Goal: Information Seeking & Learning: Learn about a topic

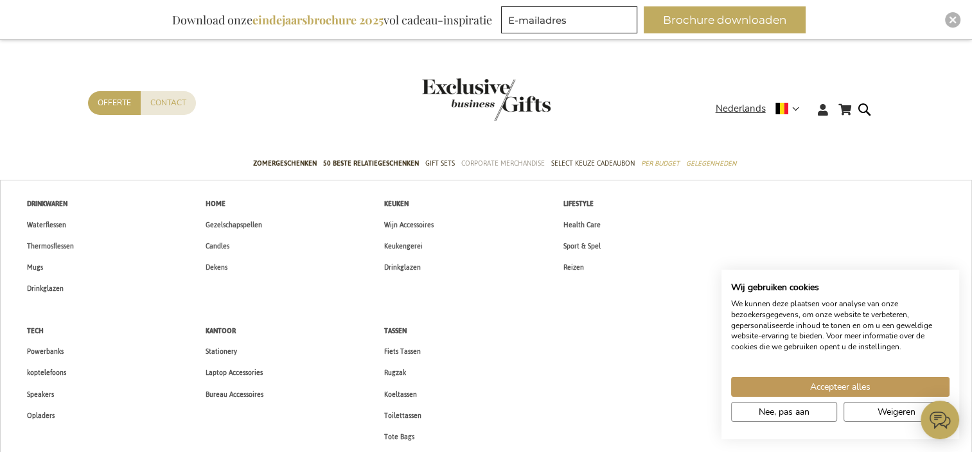
click at [494, 168] on span "Corporate Merchandise" at bounding box center [502, 163] width 83 height 13
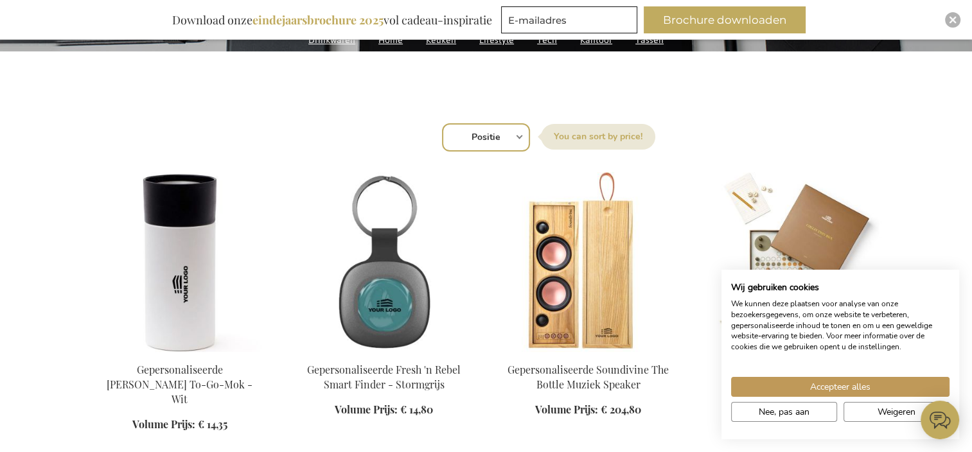
scroll to position [450, 0]
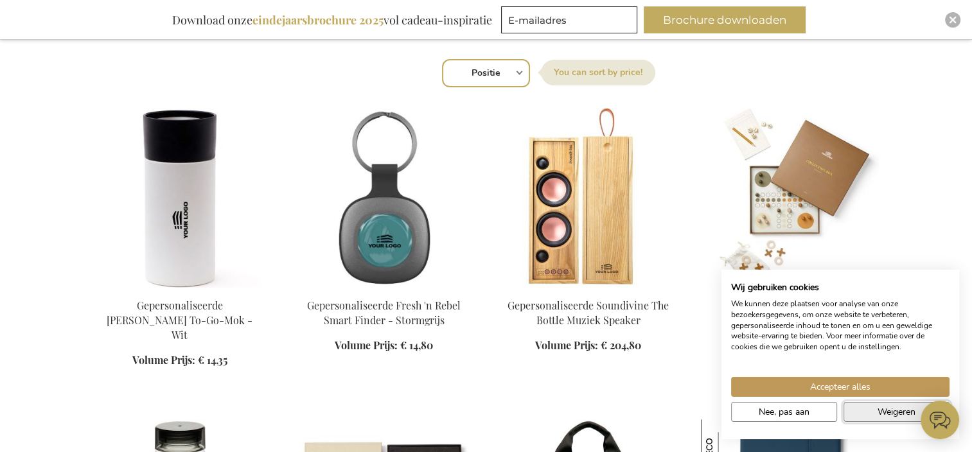
click at [896, 412] on span "Weigeren" at bounding box center [896, 411] width 38 height 13
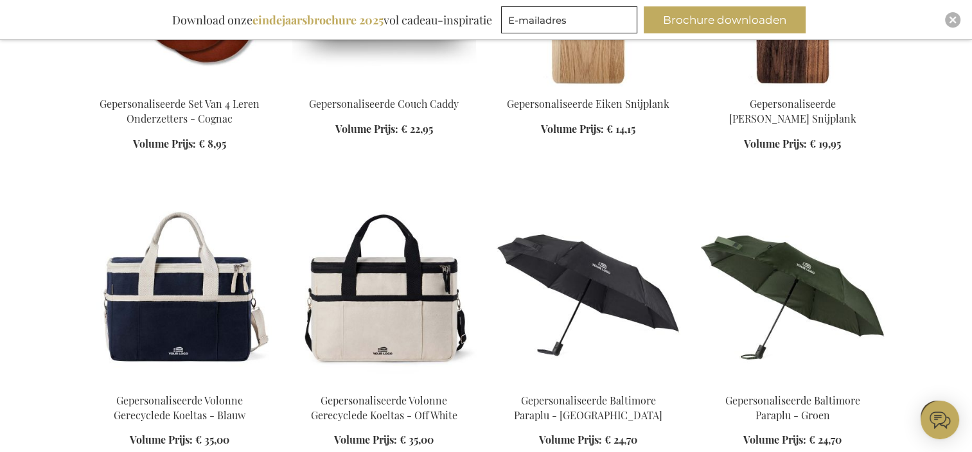
scroll to position [1285, 0]
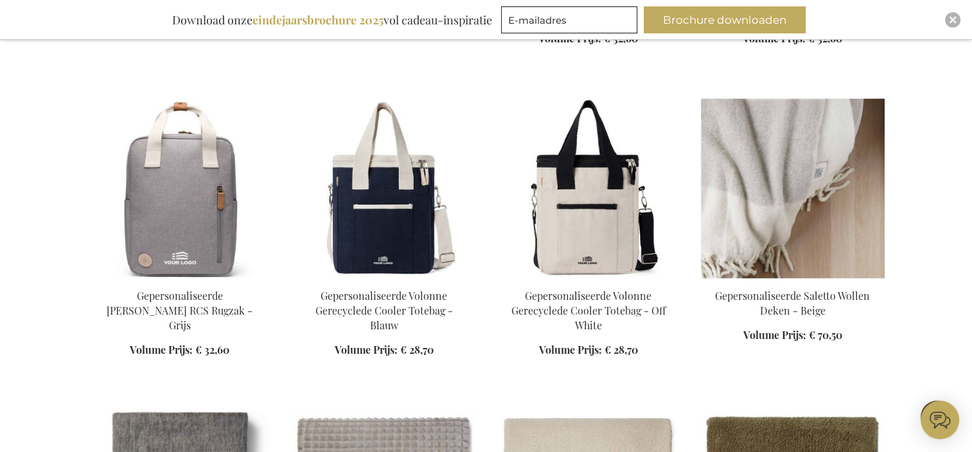
scroll to position [1991, 0]
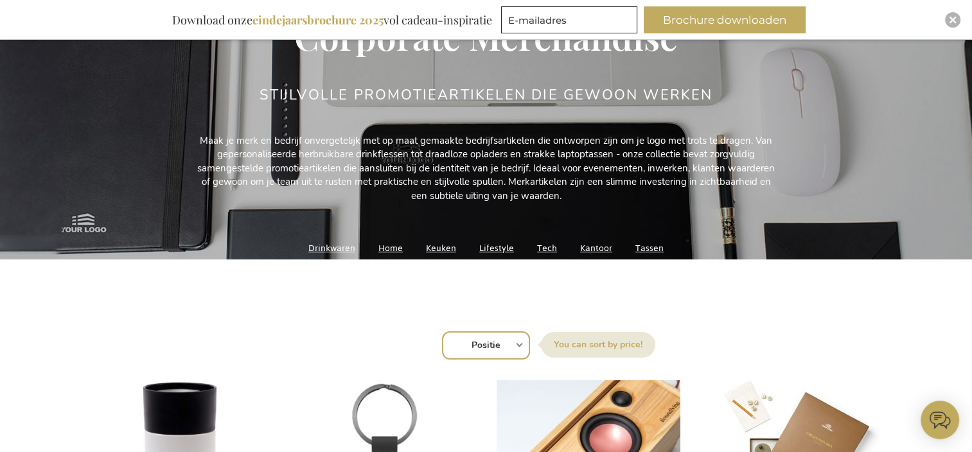
scroll to position [257, 0]
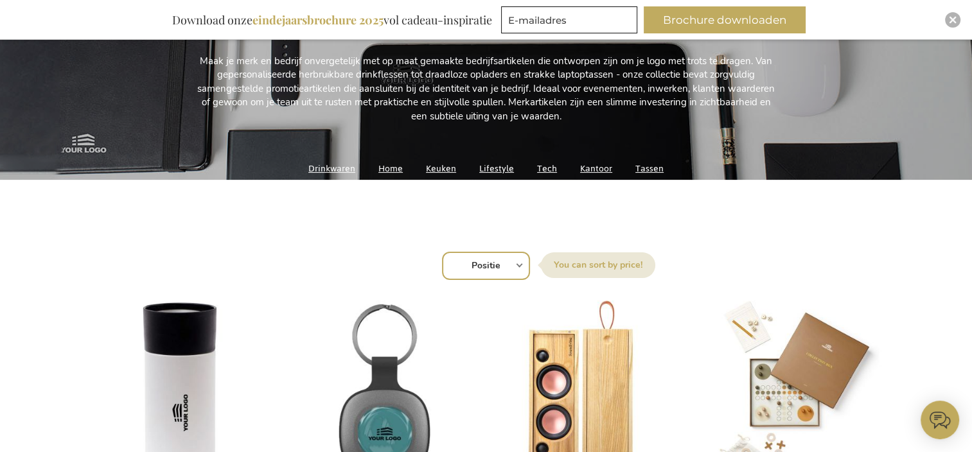
click at [490, 270] on select "Positie Best Sellers Meest bekeken Nieuw Biggest Saving Price: low to high Pric…" at bounding box center [486, 266] width 88 height 28
select select "price_asc"
click at [442, 252] on select "Positie Best Sellers Meest bekeken Nieuw Biggest Saving Price: low to high Pric…" at bounding box center [486, 266] width 88 height 28
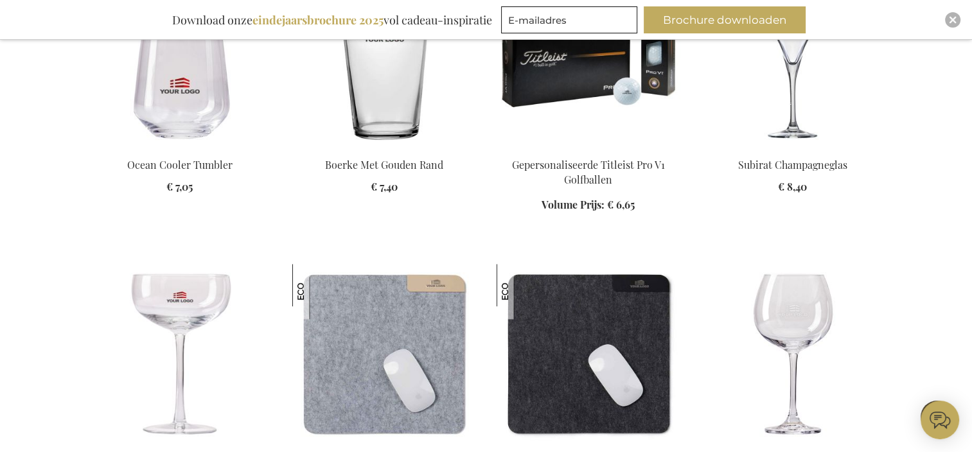
scroll to position [1285, 0]
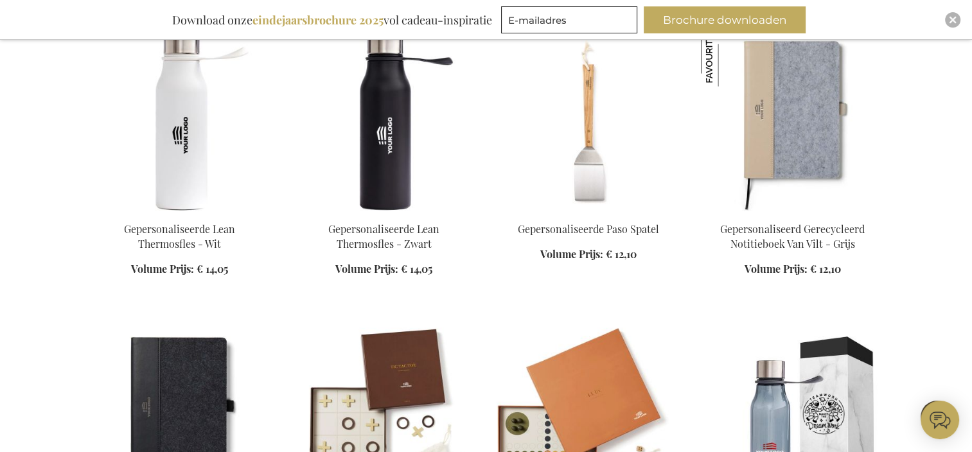
scroll to position [2633, 0]
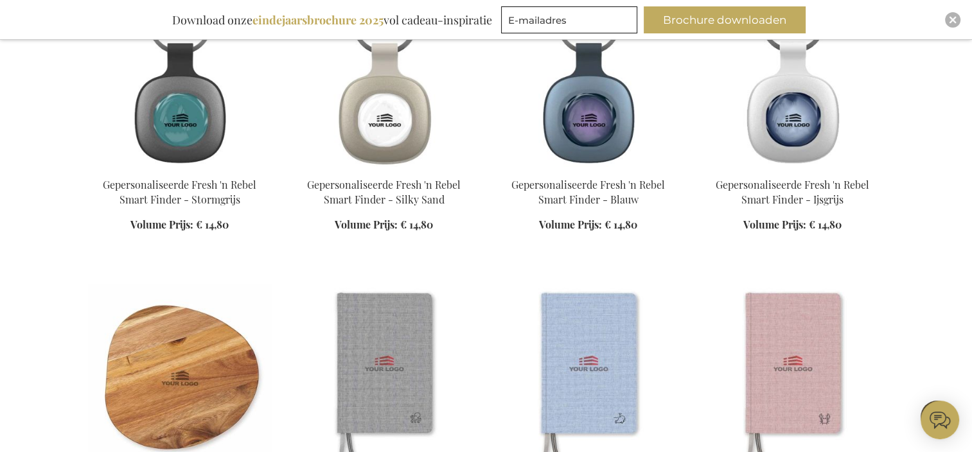
scroll to position [4496, 0]
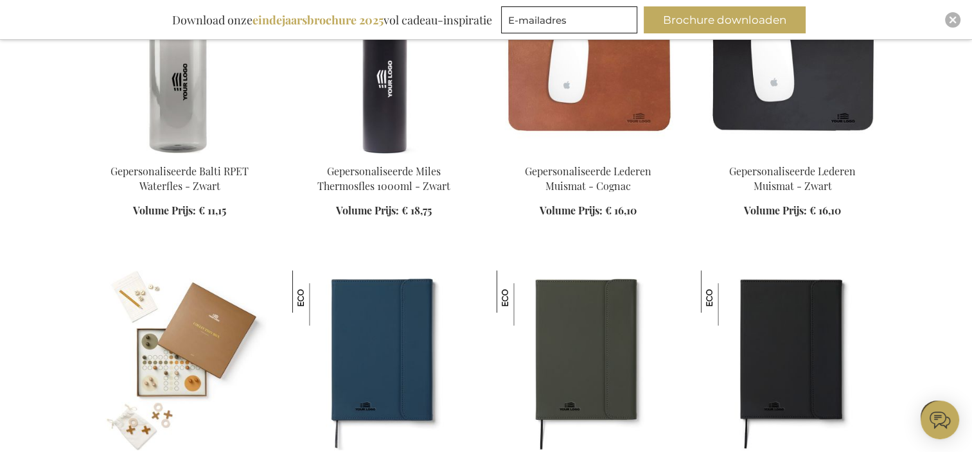
scroll to position [5395, 0]
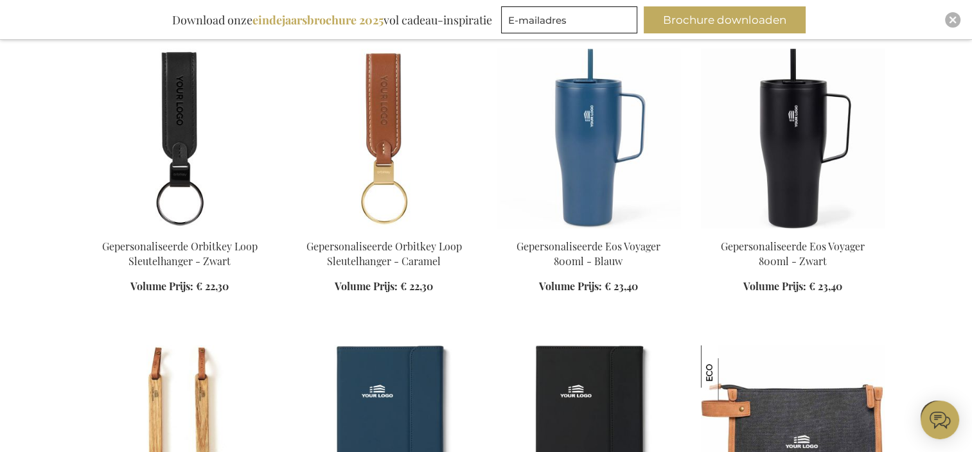
scroll to position [8350, 0]
